Goal: Find specific page/section: Find specific page/section

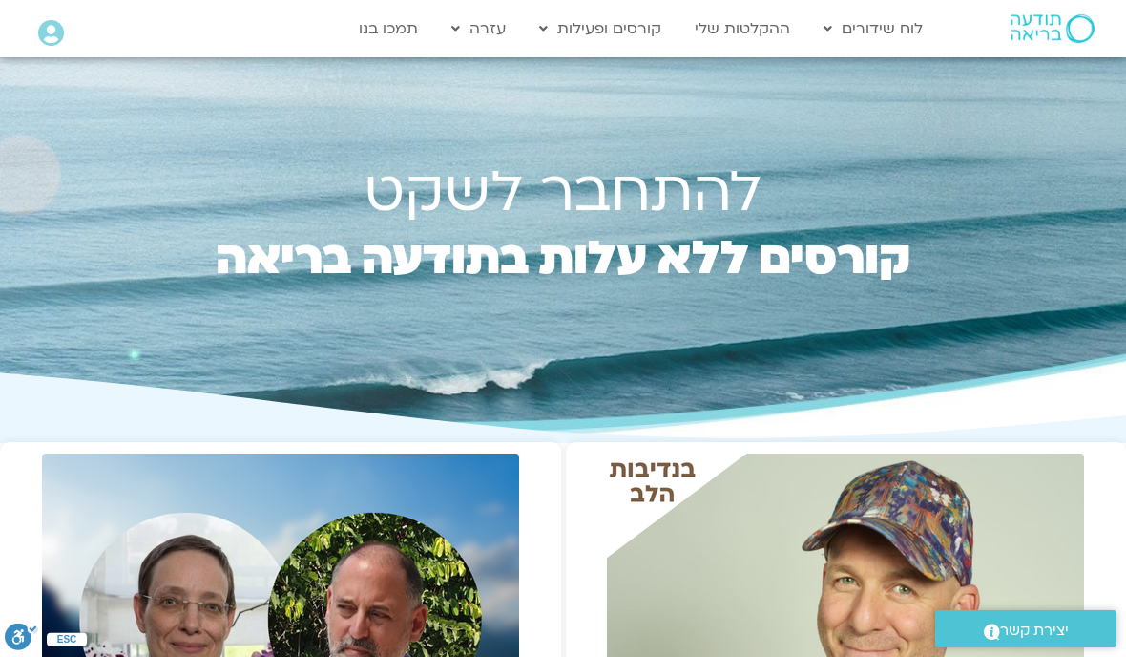
click at [752, 38] on link "ההקלטות שלי" at bounding box center [742, 28] width 115 height 36
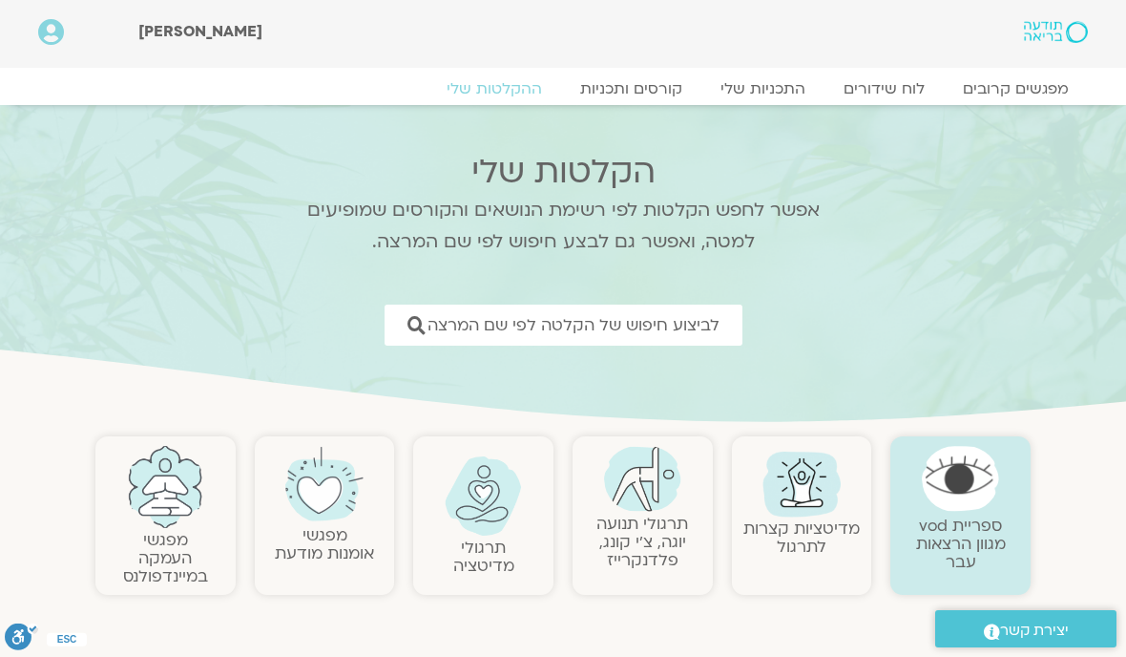
click at [672, 330] on span "לביצוע חיפוש של הקלטה לפי שם המרצה" at bounding box center [574, 325] width 292 height 18
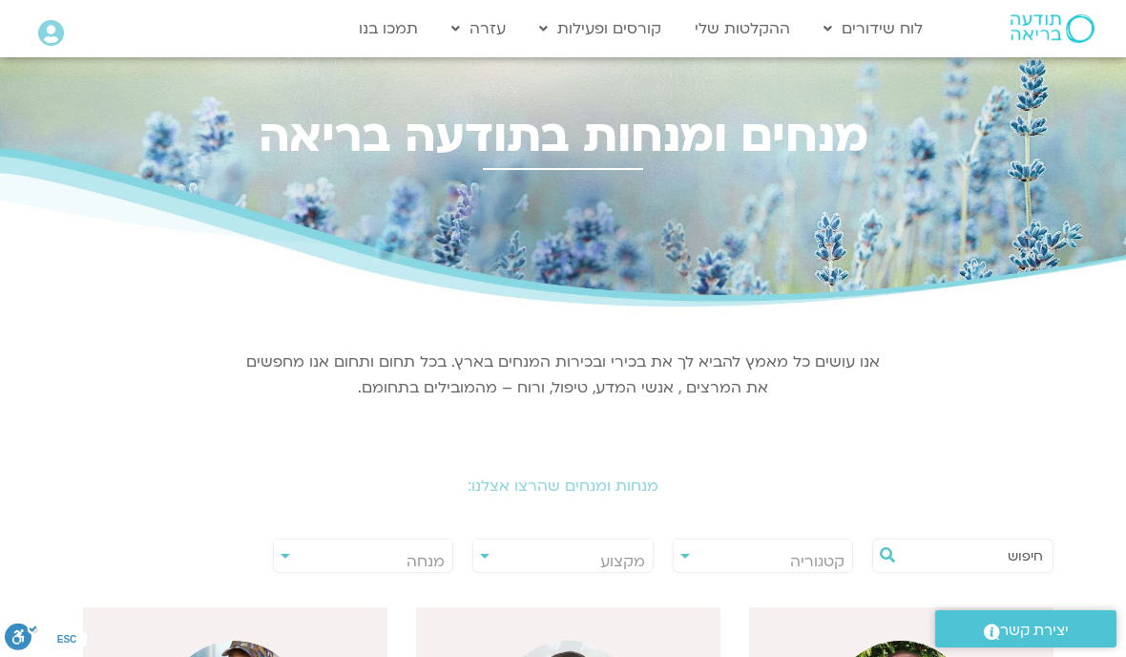
scroll to position [7, 0]
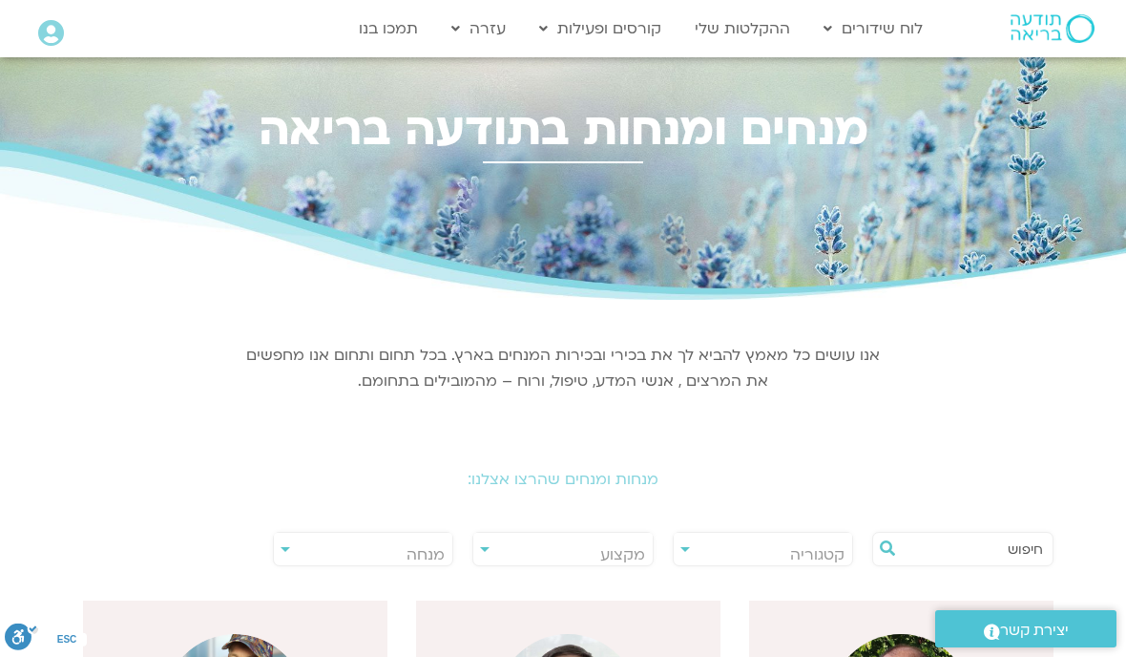
click at [408, 548] on span "מנחה" at bounding box center [426, 554] width 38 height 21
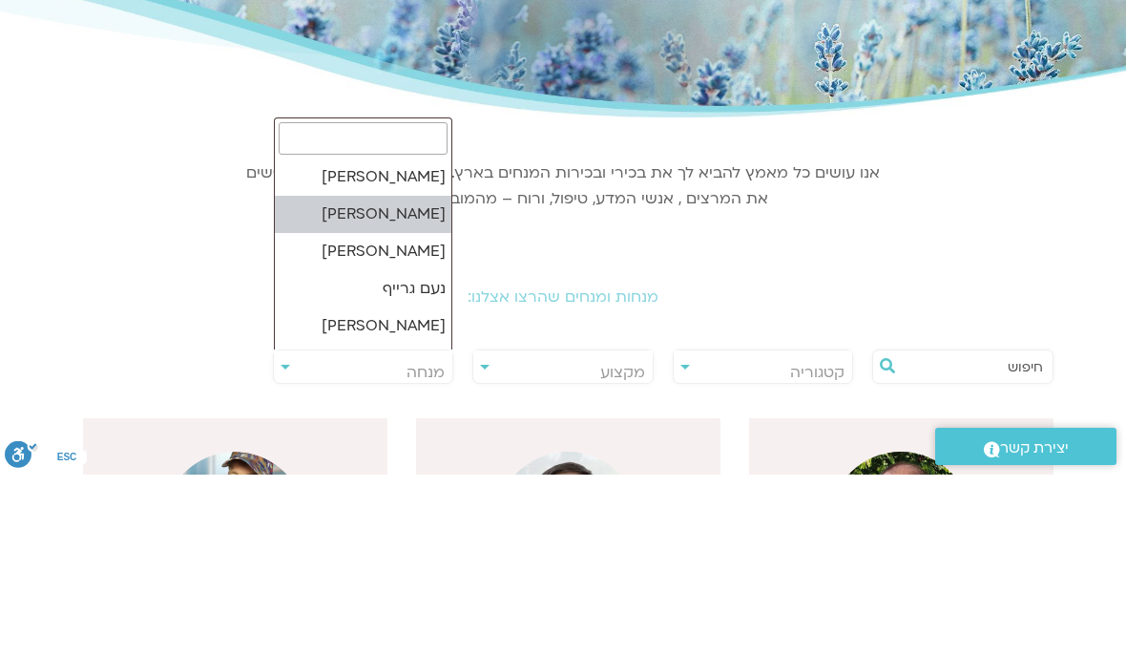
select select "******"
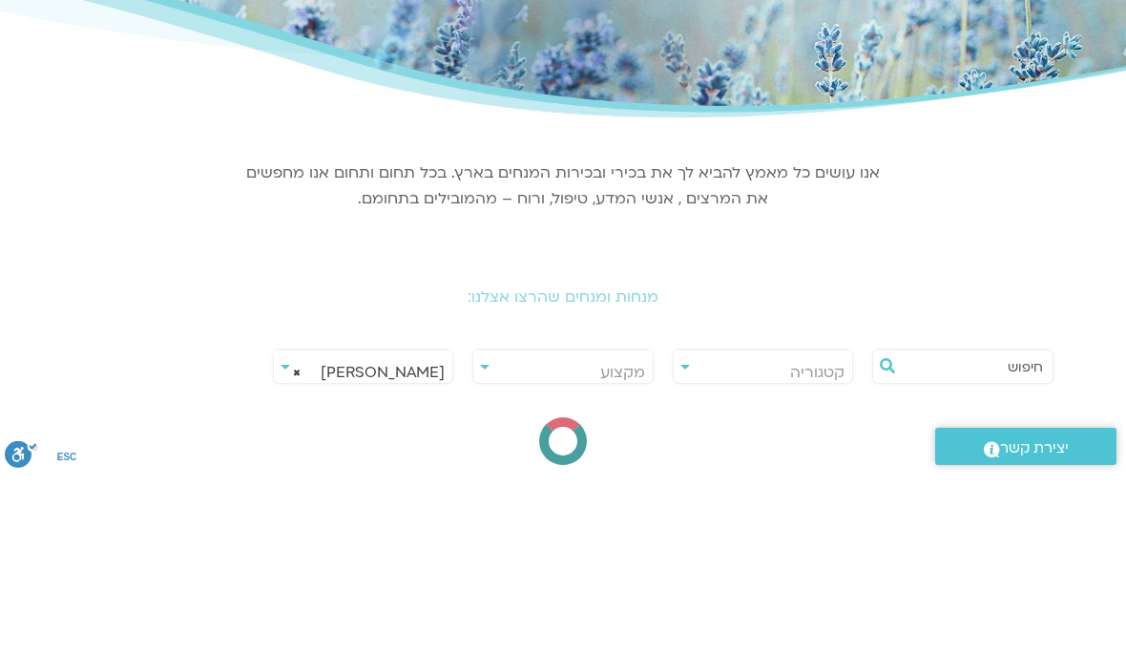
scroll to position [189, 0]
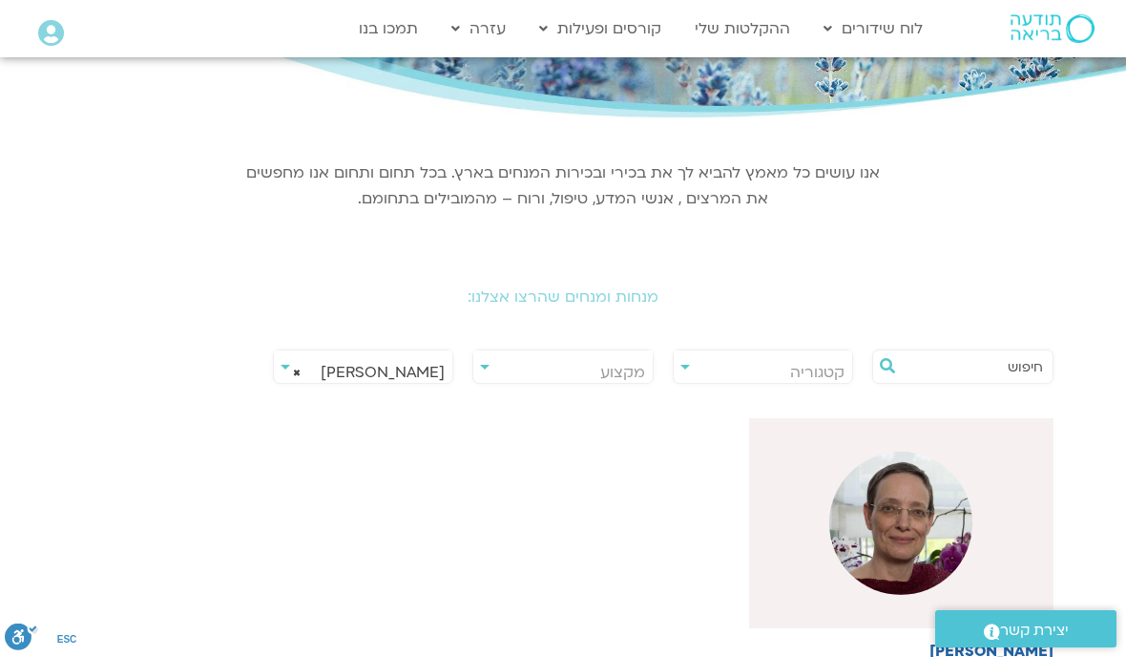
click at [837, 538] on img at bounding box center [900, 522] width 143 height 143
